Goal: Task Accomplishment & Management: Use online tool/utility

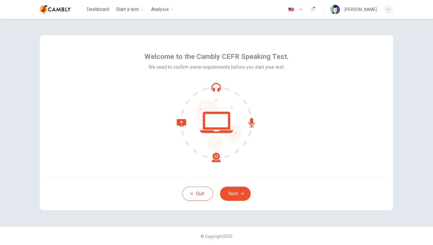
click at [270, 166] on div "Welcome to the Cambly CEFR Speaking Test. We need to confirm some requirements …" at bounding box center [217, 105] width 354 height 141
click at [242, 195] on icon "button" at bounding box center [242, 194] width 4 height 4
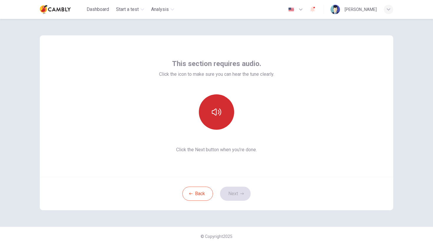
click at [216, 108] on icon "button" at bounding box center [216, 111] width 9 height 9
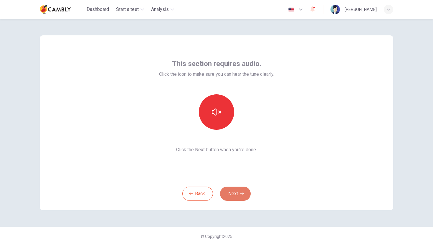
click at [233, 192] on button "Next" at bounding box center [235, 193] width 31 height 14
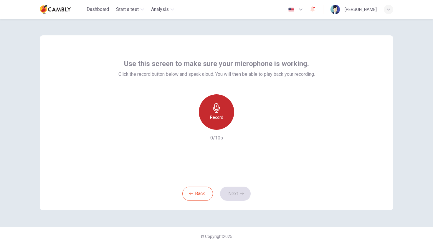
click at [217, 117] on h6 "Record" at bounding box center [216, 117] width 13 height 7
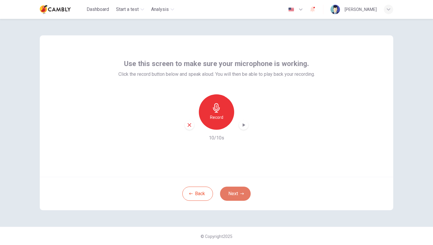
click at [241, 194] on icon "button" at bounding box center [242, 194] width 4 height 4
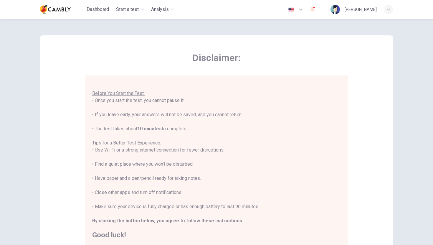
scroll to position [83, 0]
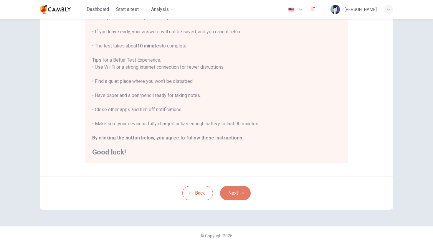
click at [238, 190] on button "Next" at bounding box center [235, 193] width 31 height 14
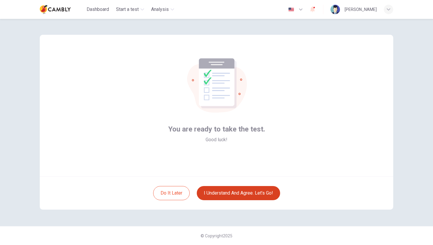
scroll to position [1, 0]
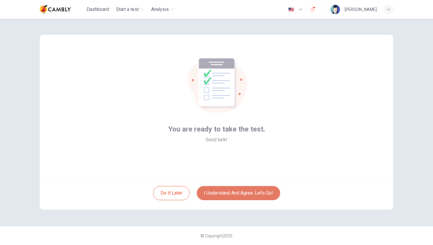
click at [242, 195] on button "I understand and agree. Let’s go!" at bounding box center [238, 193] width 83 height 14
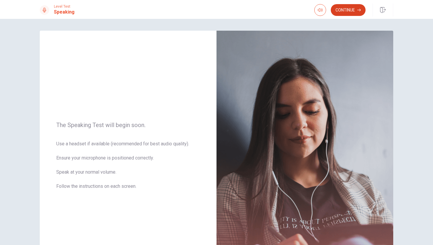
click at [337, 14] on button "Continue" at bounding box center [348, 10] width 35 height 12
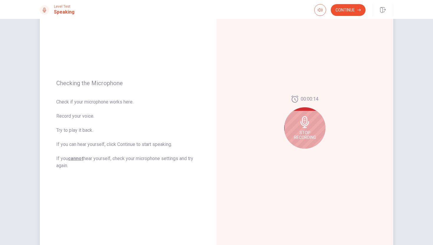
scroll to position [39, 0]
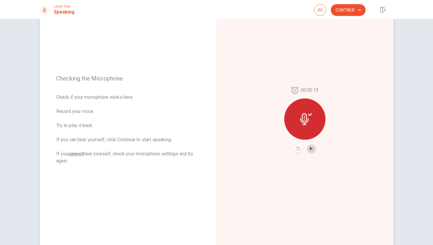
click at [308, 147] on button "Play Audio" at bounding box center [311, 148] width 8 height 8
click at [351, 6] on button "Continue" at bounding box center [348, 10] width 35 height 12
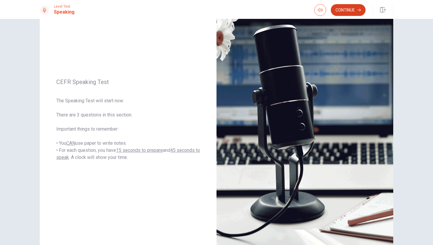
click at [351, 6] on button "Continue" at bounding box center [348, 10] width 35 height 12
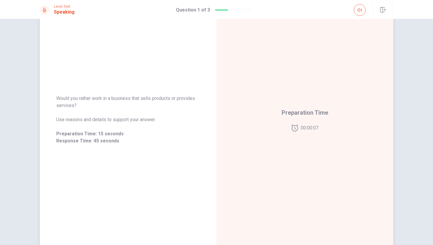
drag, startPoint x: 57, startPoint y: 98, endPoint x: 79, endPoint y: 108, distance: 24.6
click at [79, 108] on span "Would you rather work in a business that sells products or provides services?" at bounding box center [128, 102] width 144 height 14
drag, startPoint x: 75, startPoint y: 104, endPoint x: 57, endPoint y: 98, distance: 19.8
click at [57, 98] on span "Would you rather work in a business that sells products or provides services?" at bounding box center [128, 102] width 144 height 14
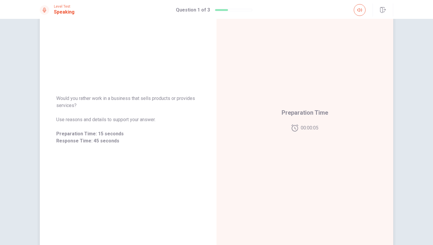
click at [57, 98] on span "Would you rather work in a business that sells products or provides services?" at bounding box center [128, 102] width 144 height 14
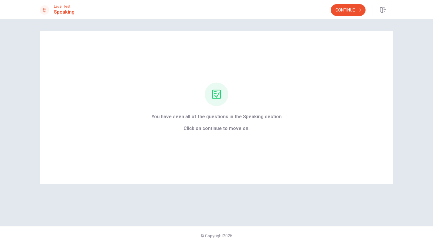
scroll to position [0, 0]
click at [128, 90] on div "You have seen all of the questions in the Speaking section Click on continue to…" at bounding box center [217, 107] width 354 height 153
click at [346, 8] on button "Continue" at bounding box center [348, 10] width 35 height 12
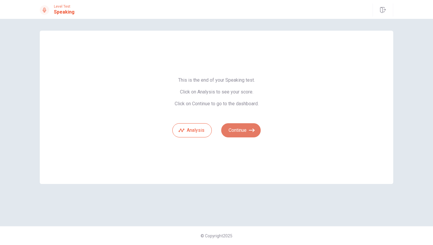
click at [235, 131] on button "Continue" at bounding box center [240, 130] width 39 height 14
